Goal: Check status: Check status

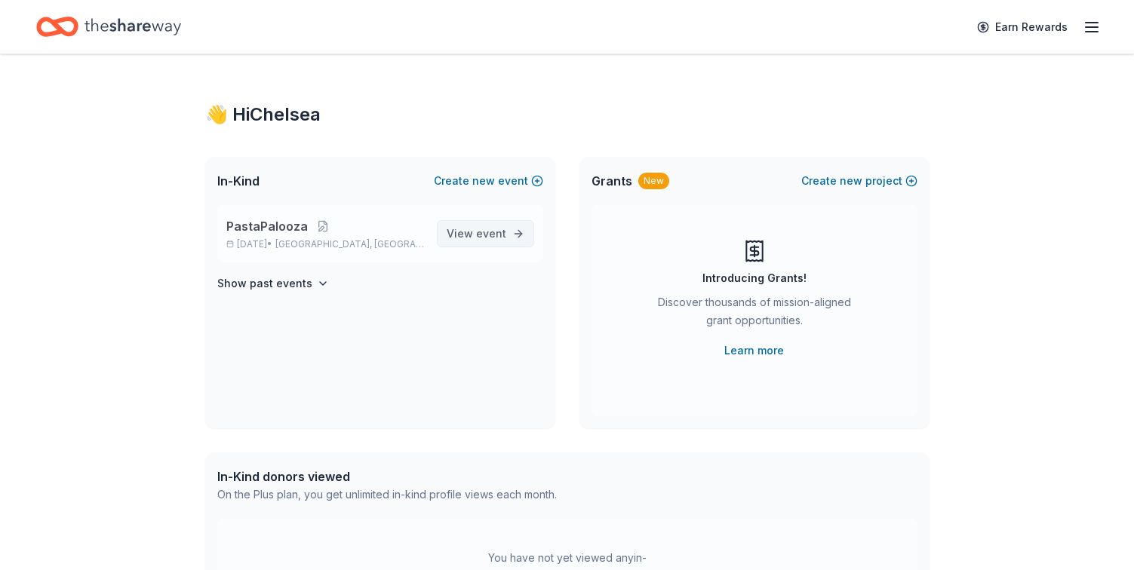
click at [476, 240] on span "View event" at bounding box center [477, 234] width 60 height 18
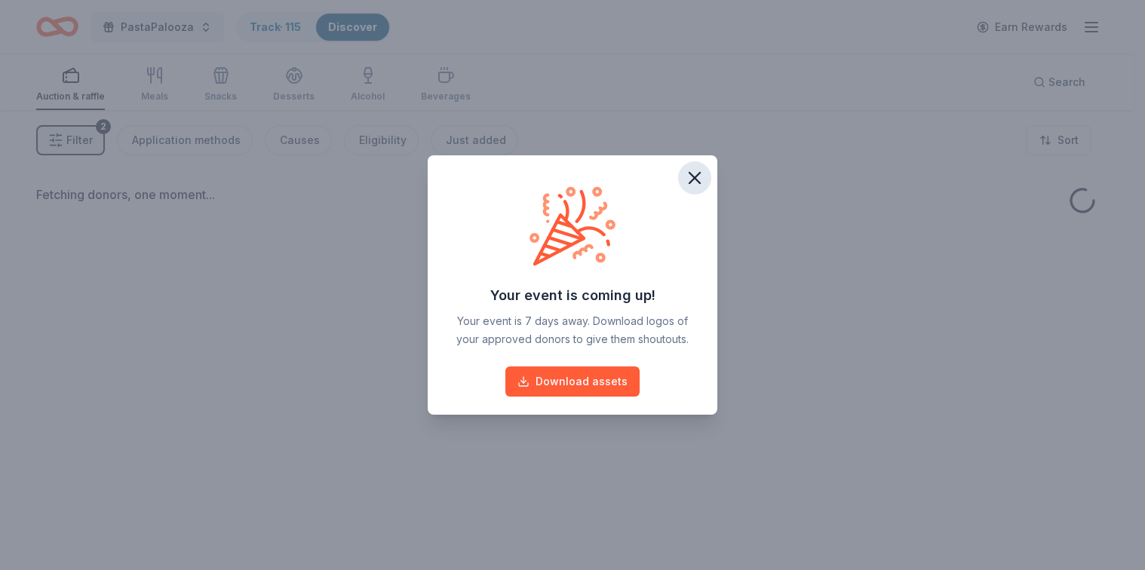
click at [695, 170] on icon "button" at bounding box center [694, 177] width 21 height 21
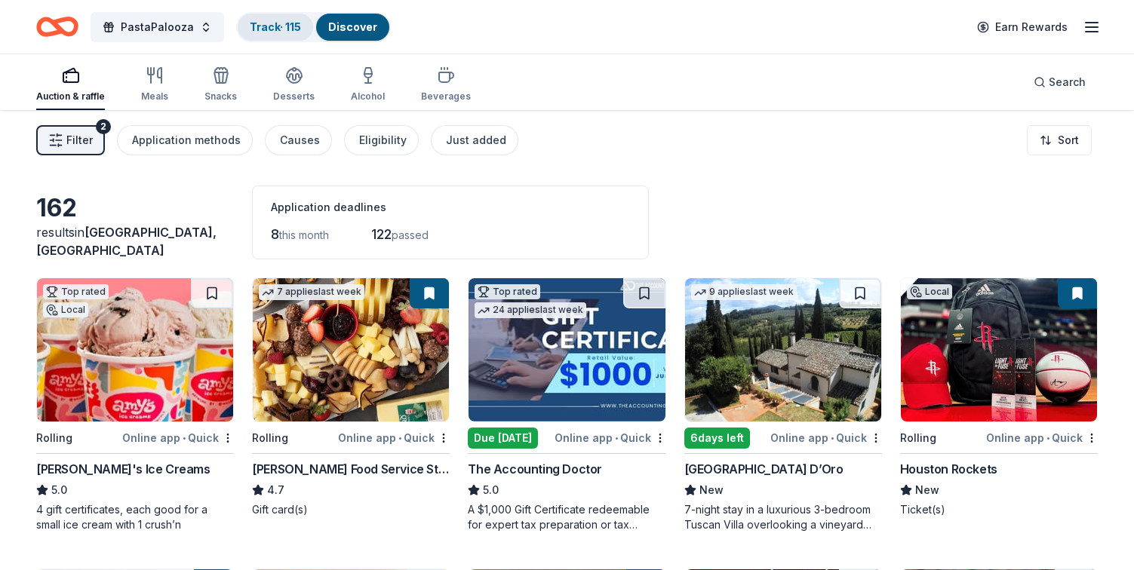
click at [284, 29] on link "Track · 115" at bounding box center [275, 26] width 51 height 13
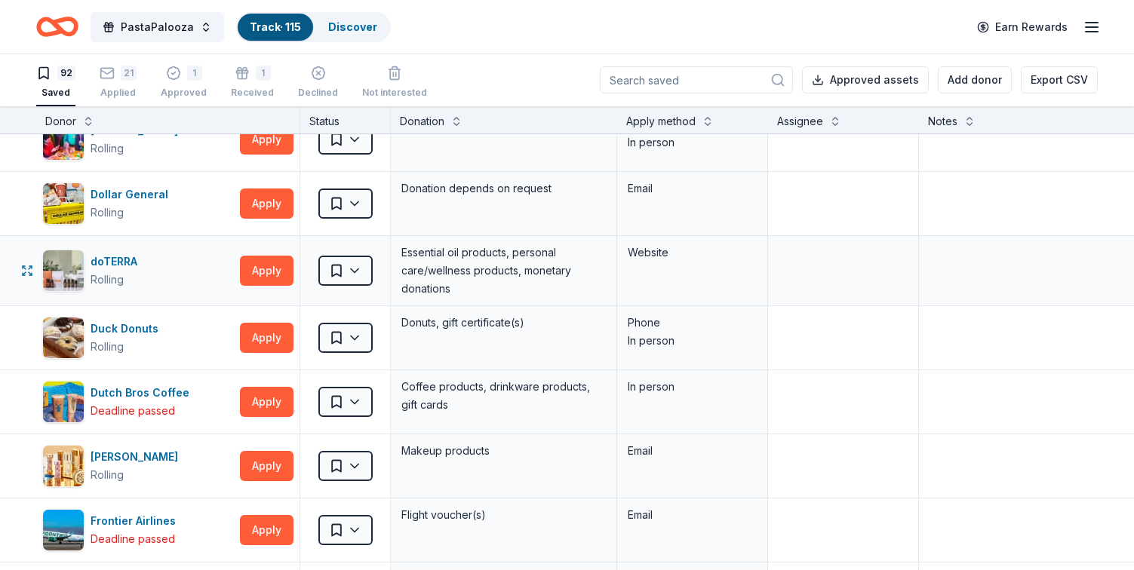
scroll to position [1572, 0]
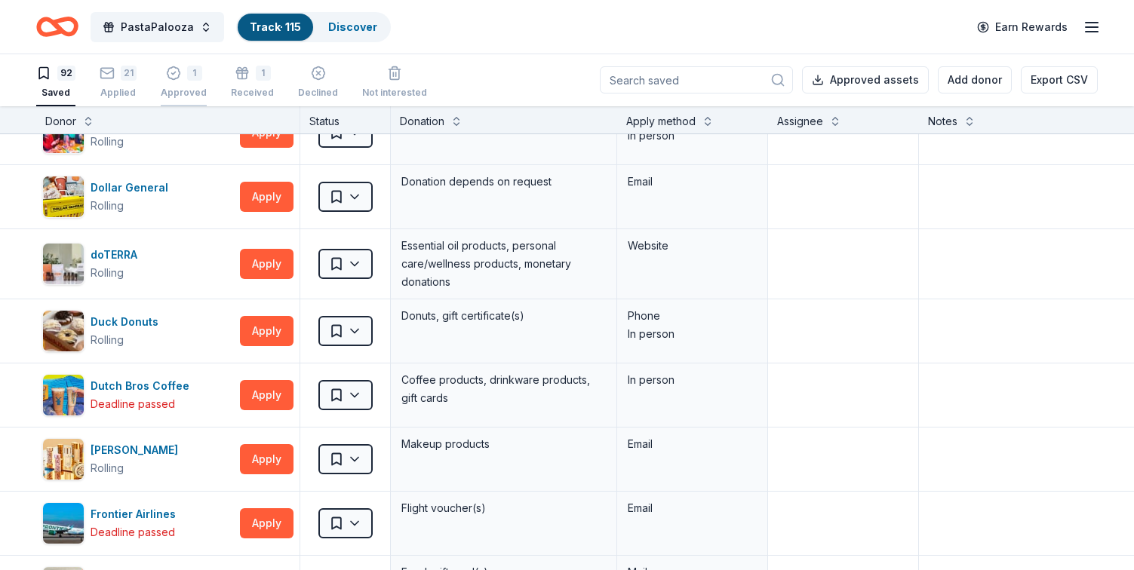
click at [180, 75] on div "1" at bounding box center [184, 73] width 46 height 15
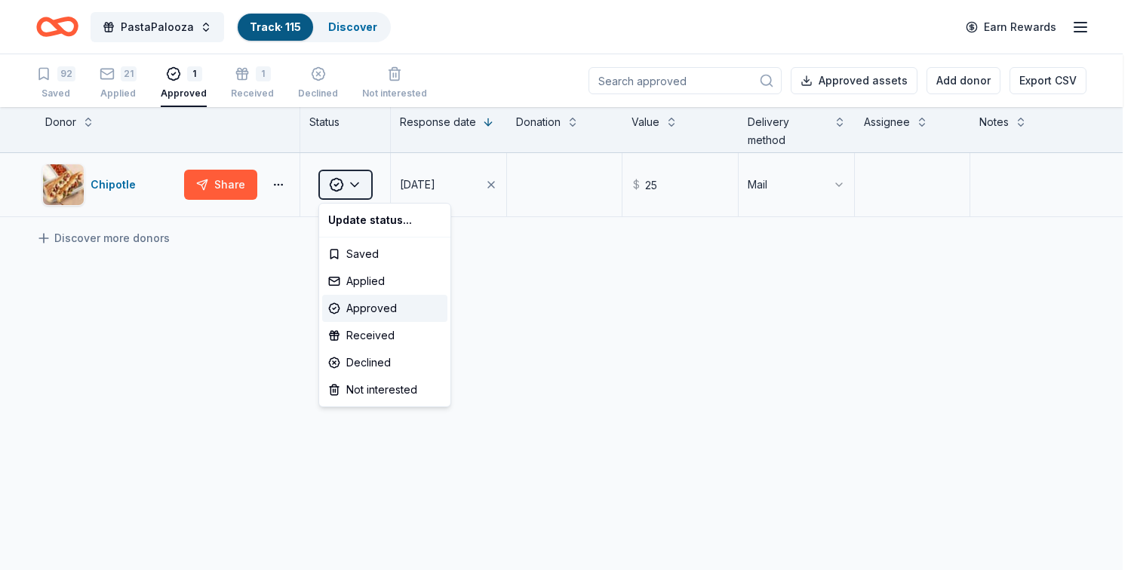
click at [363, 184] on html "PastaPalooza Track · 115 Discover Earn Rewards 92 Saved 21 Applied 1 Approved 1…" at bounding box center [567, 285] width 1134 height 570
click at [363, 184] on html "PastaPalooza Track · 115 Discover Earn Rewards 92 Saved 21 Applied 1 Approved 1…" at bounding box center [572, 285] width 1145 height 570
